Goal: Navigation & Orientation: Find specific page/section

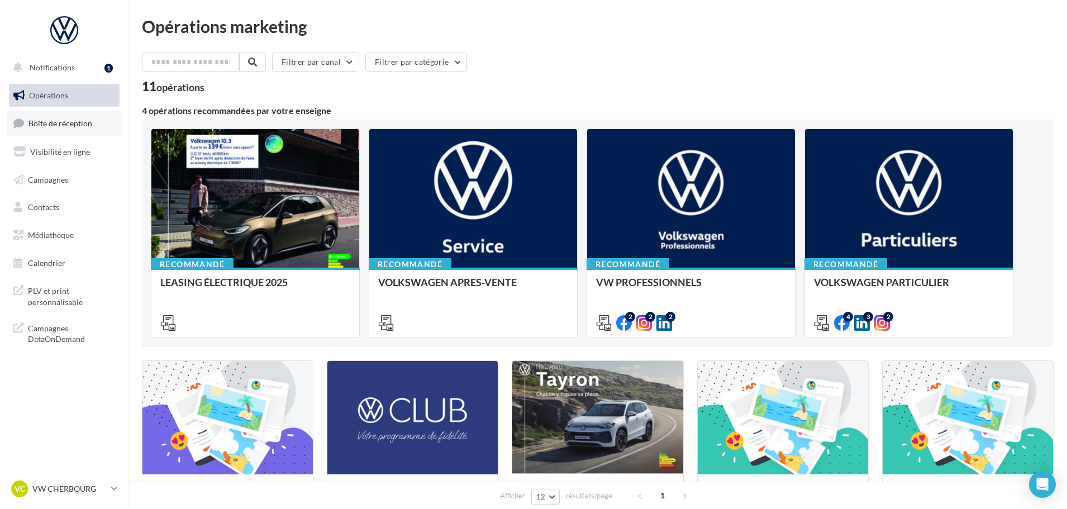
click at [55, 129] on link "Boîte de réception" at bounding box center [64, 123] width 115 height 24
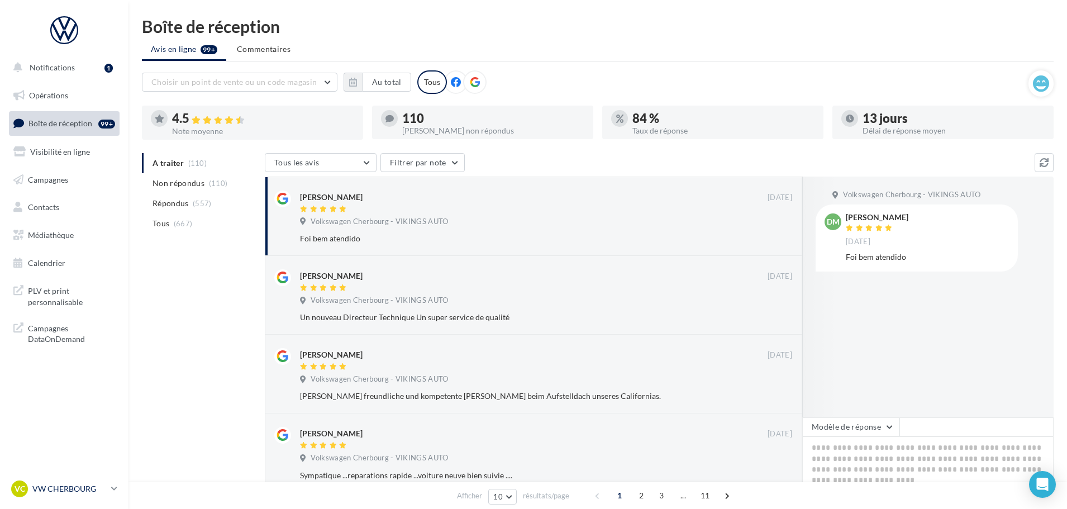
click at [79, 486] on p "VW CHERBOURG" at bounding box center [69, 488] width 74 height 11
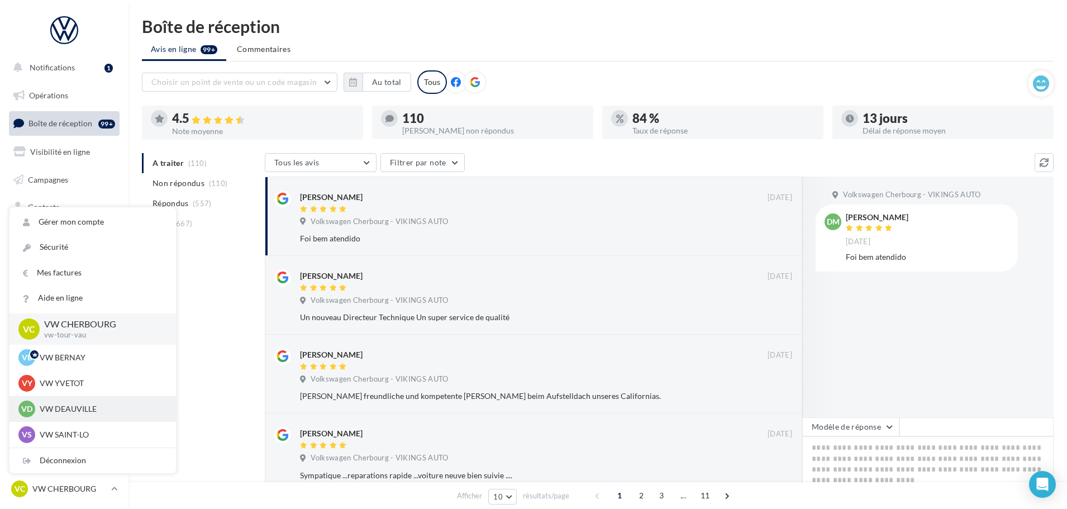
click at [77, 402] on div "VD VW DEAUVILLE vw-touq-vau" at bounding box center [92, 409] width 149 height 17
